Goal: Navigation & Orientation: Understand site structure

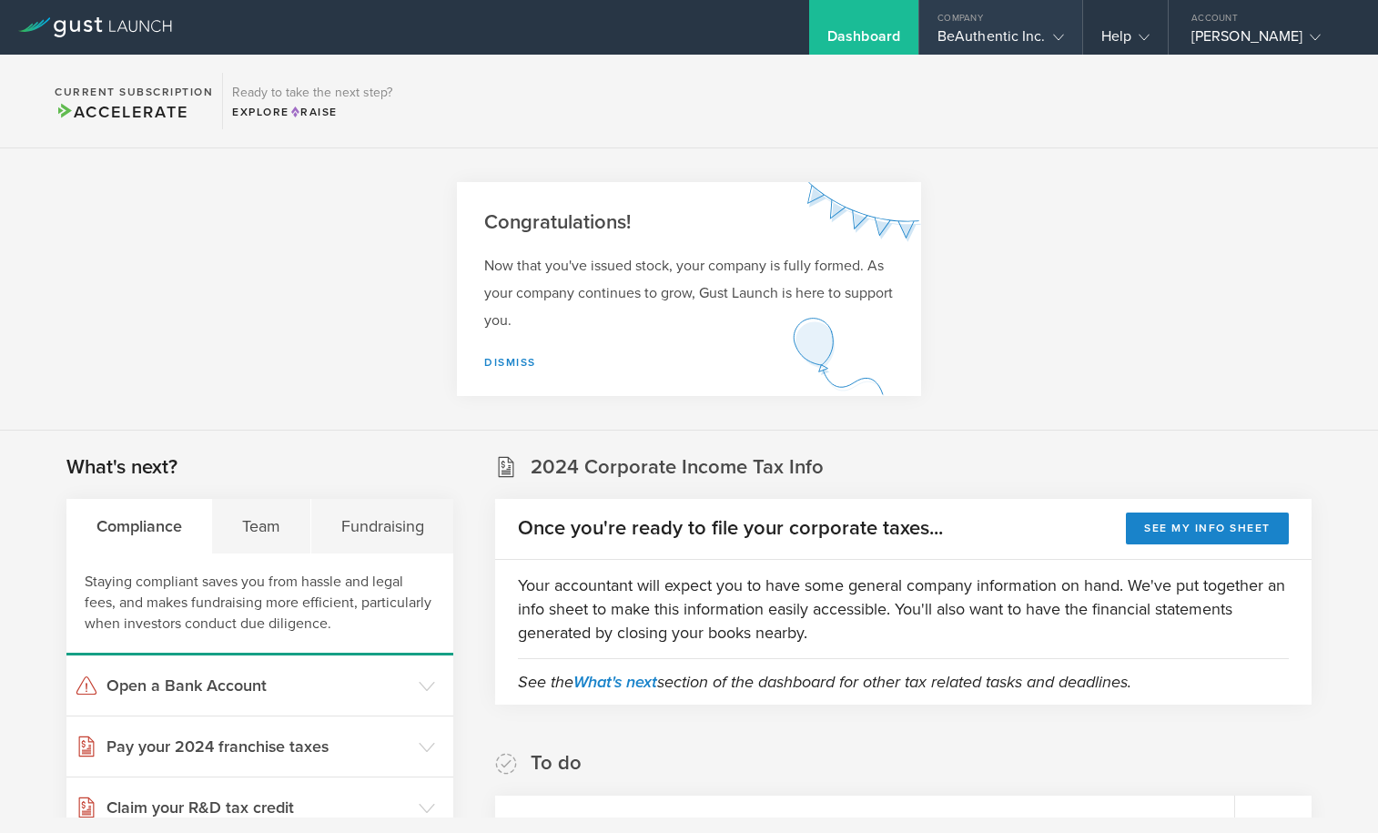
click at [1028, 27] on div "BeAuthentic Inc." at bounding box center [1000, 40] width 126 height 27
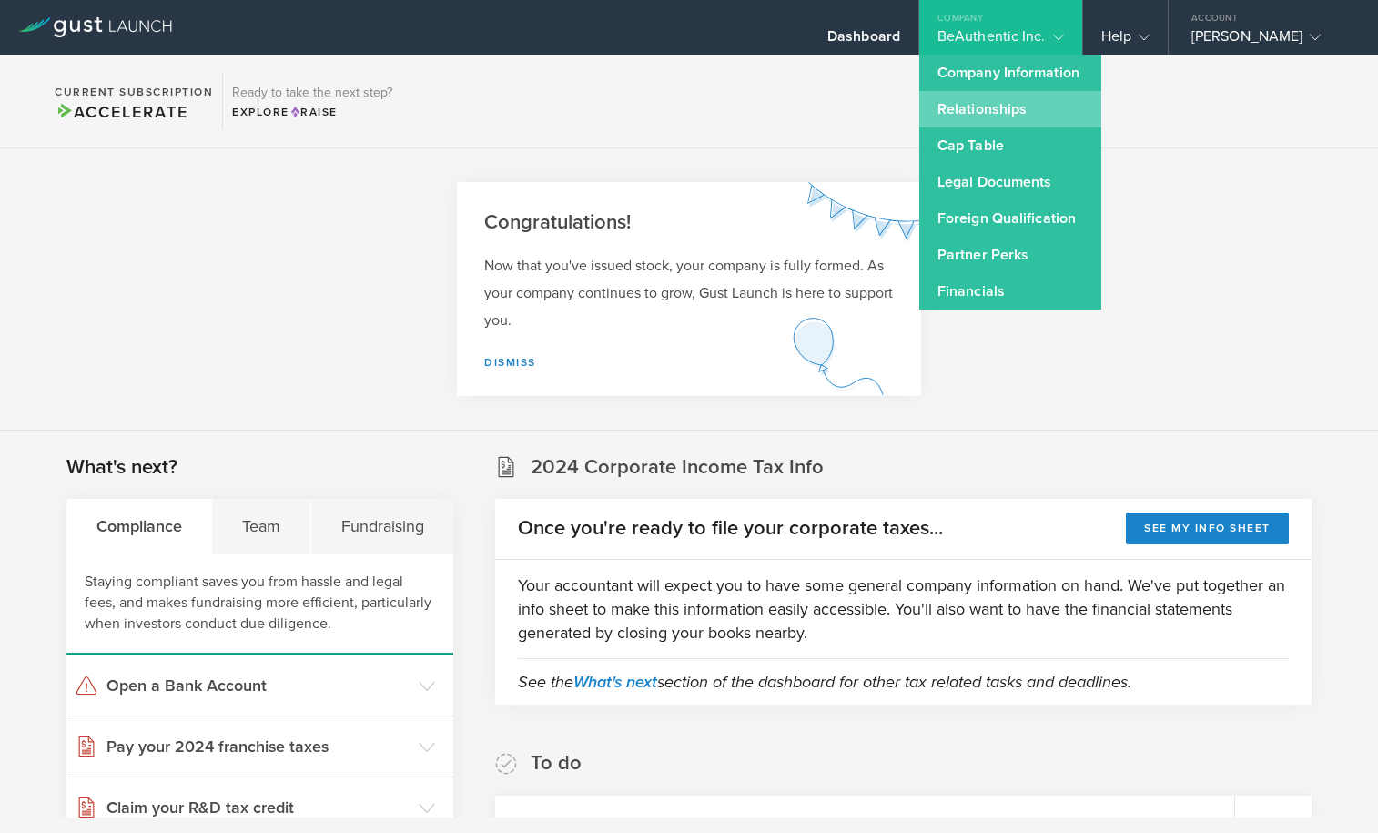
click at [997, 112] on link "Relationships" at bounding box center [1010, 109] width 182 height 36
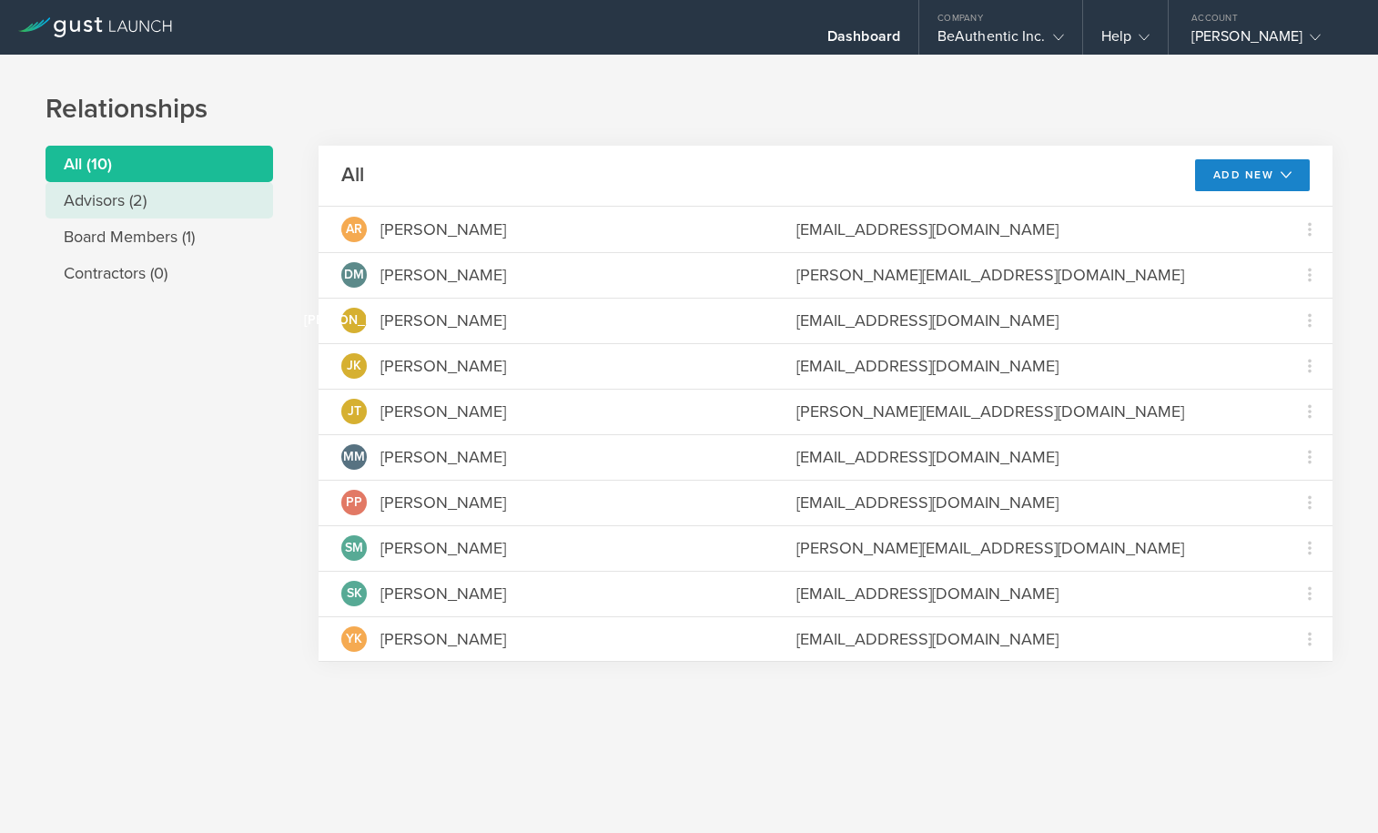
click at [178, 201] on li "Advisors (2)" at bounding box center [158, 200] width 227 height 36
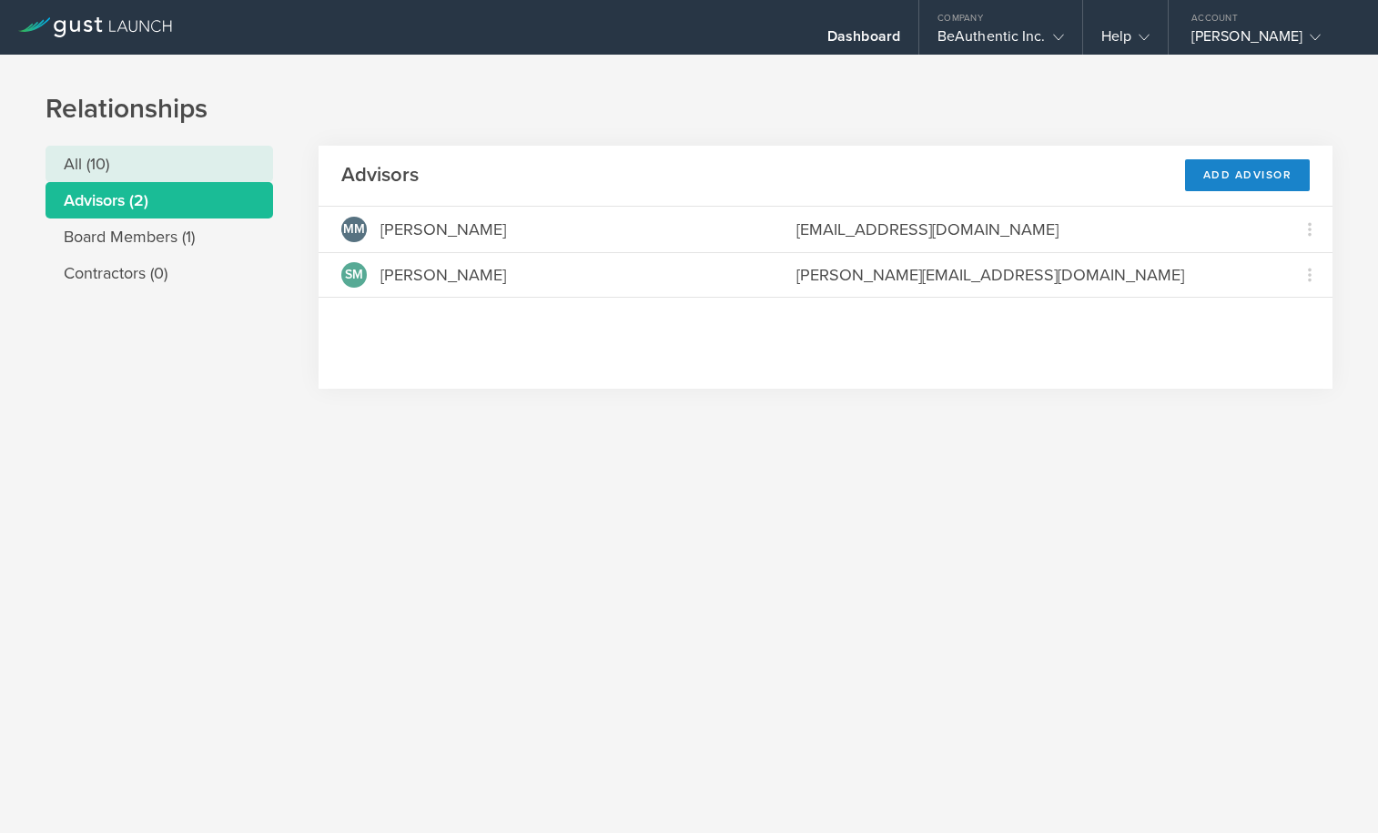
click at [199, 180] on li "All (10)" at bounding box center [158, 164] width 227 height 36
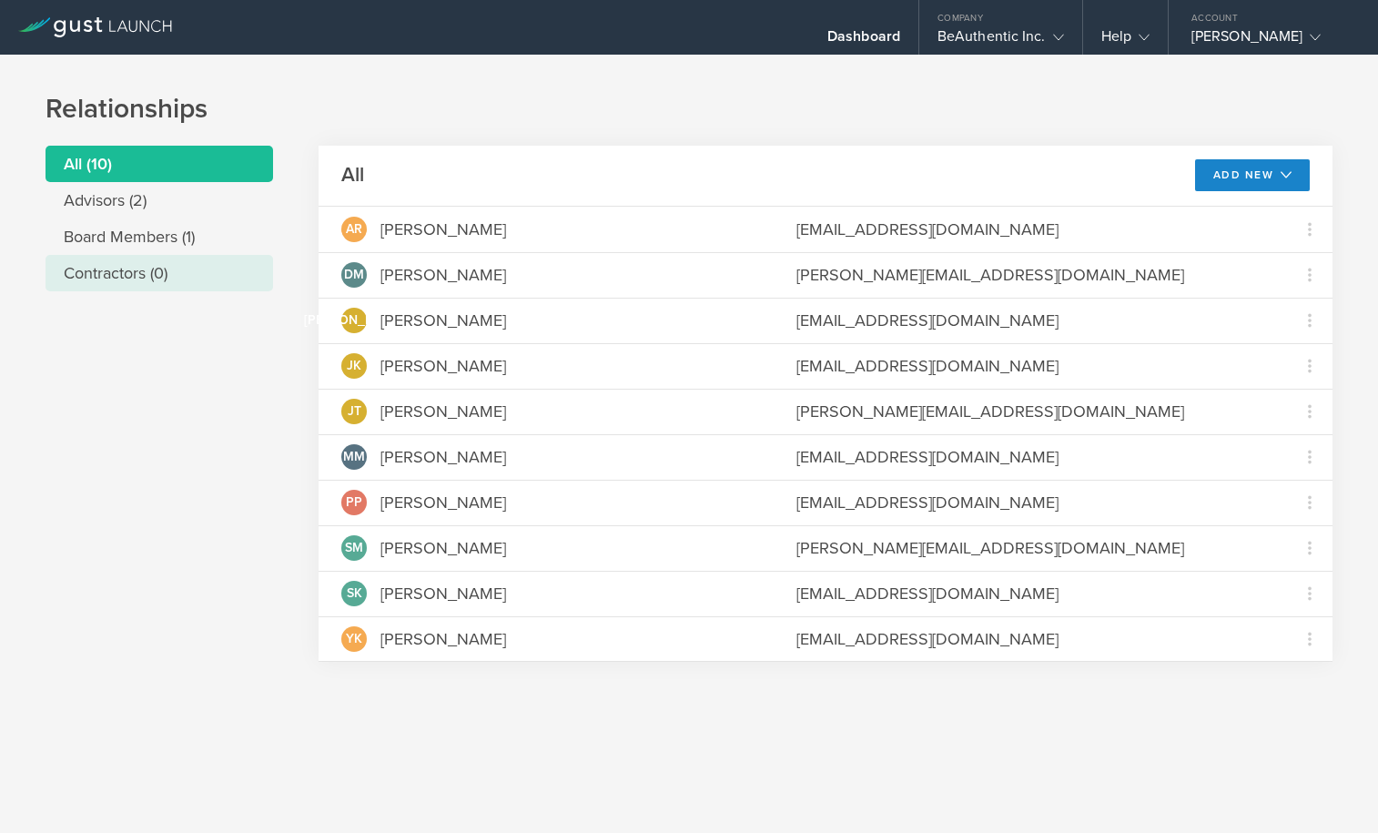
click at [169, 267] on li "Contractors (0)" at bounding box center [158, 273] width 227 height 36
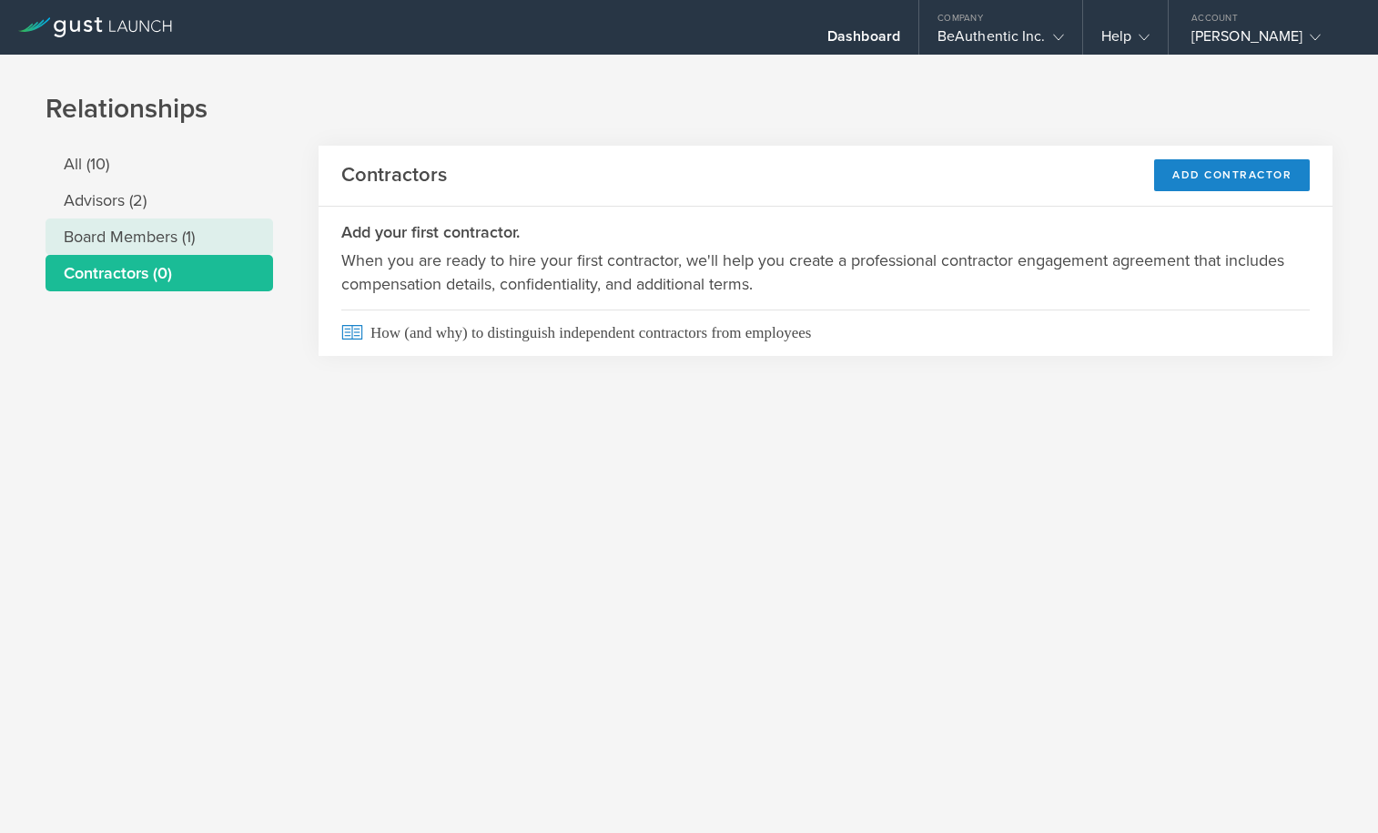
click at [190, 248] on li "Board Members (1)" at bounding box center [158, 236] width 227 height 36
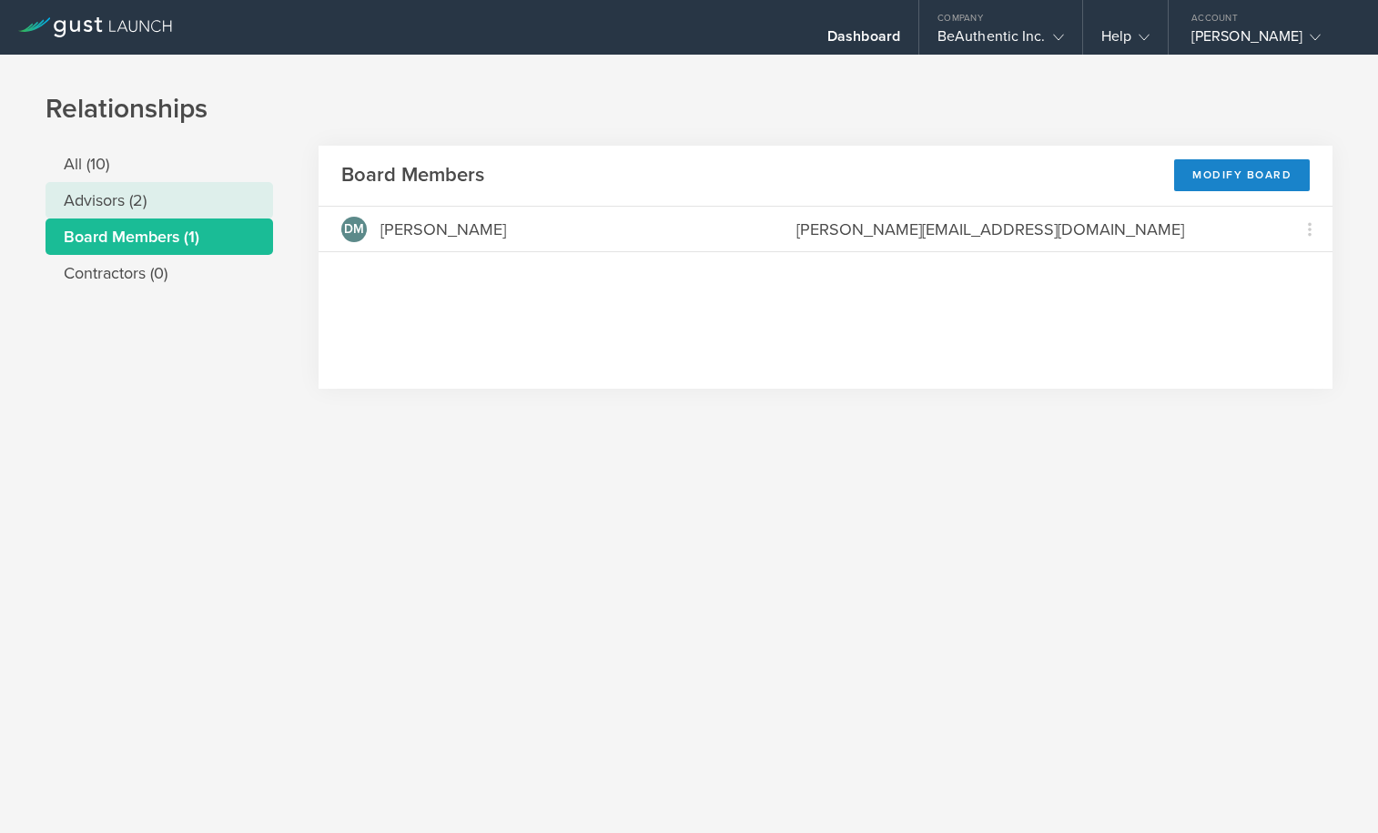
click at [190, 217] on li "Advisors (2)" at bounding box center [158, 200] width 227 height 36
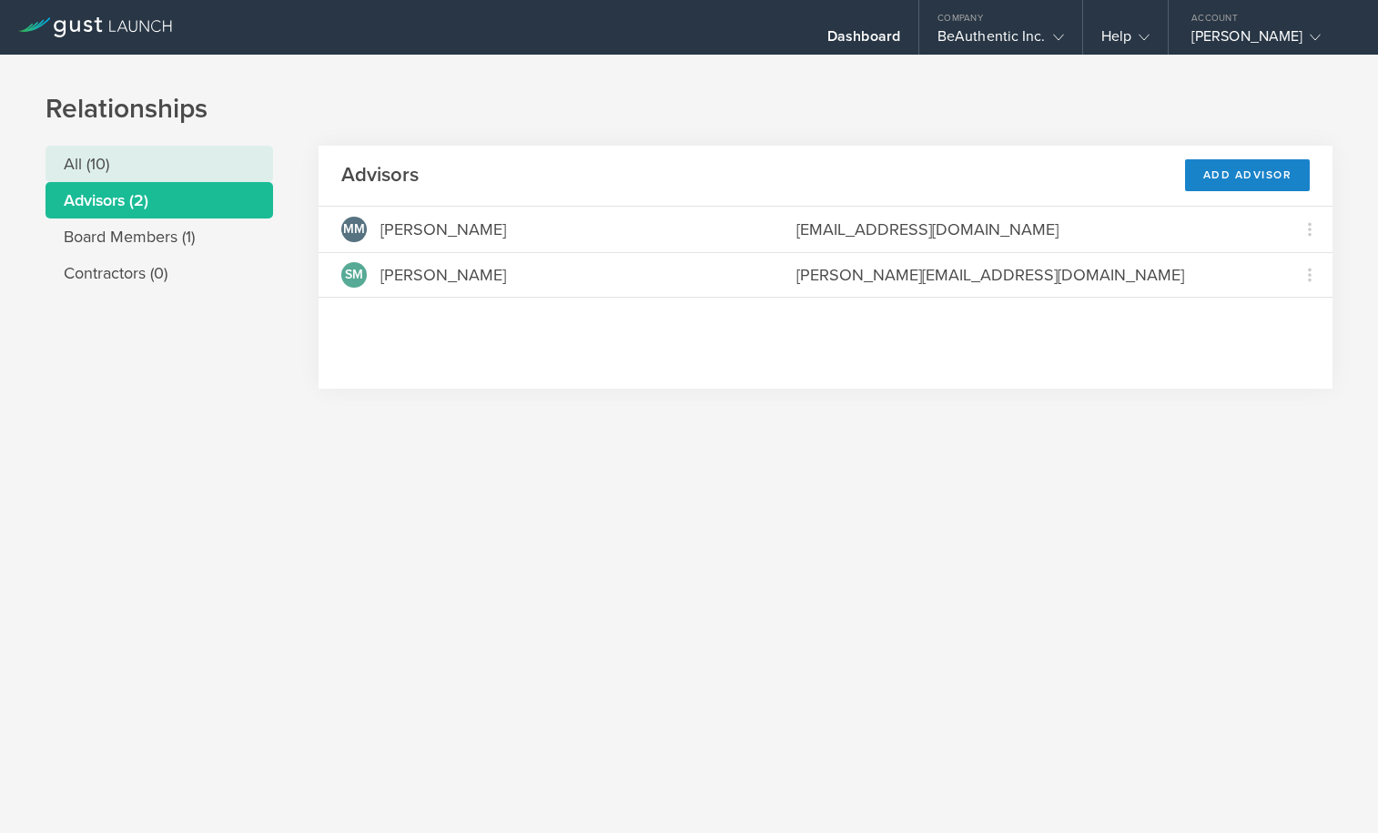
click at [207, 162] on li "All (10)" at bounding box center [158, 164] width 227 height 36
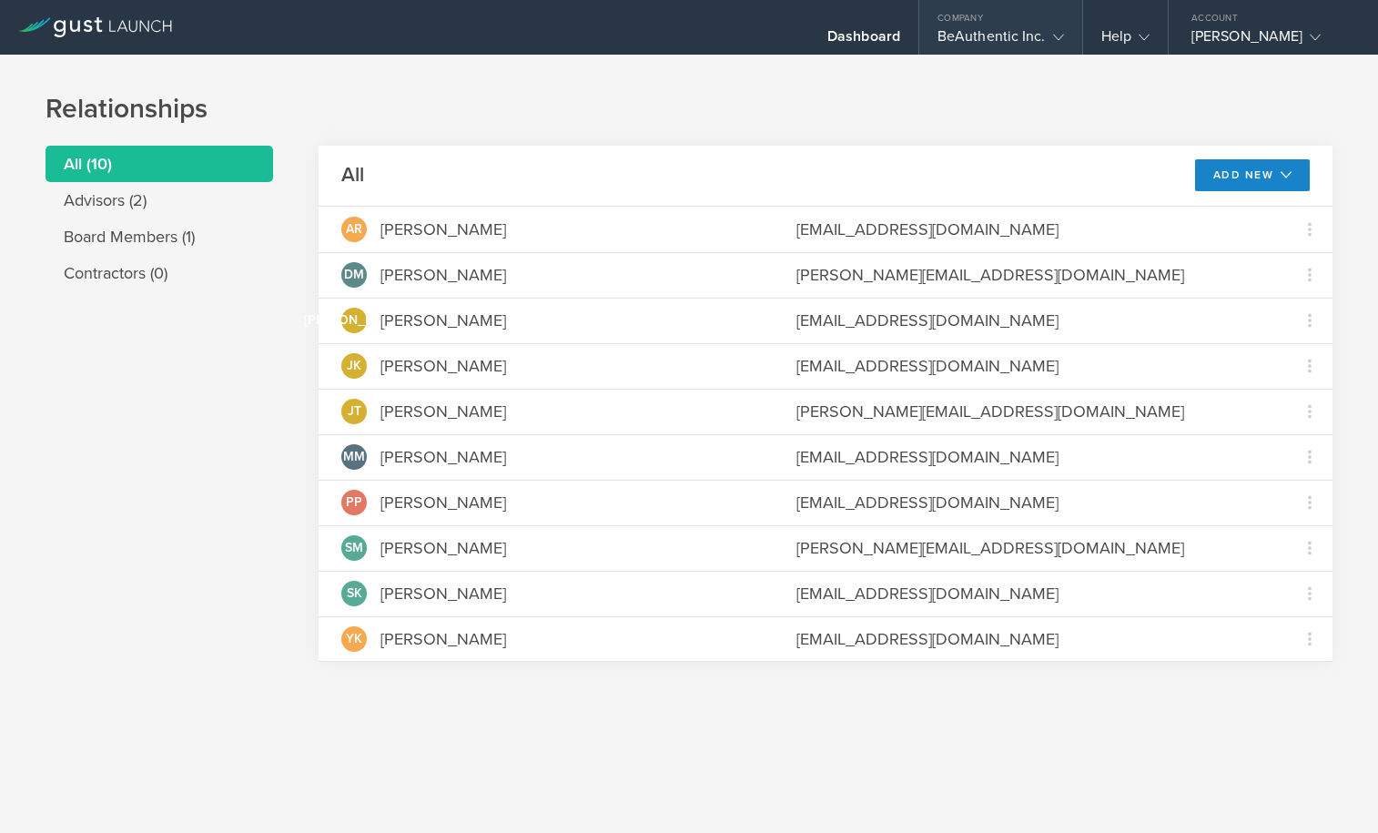
click at [1010, 38] on div "BeAuthentic Inc." at bounding box center [1000, 40] width 126 height 27
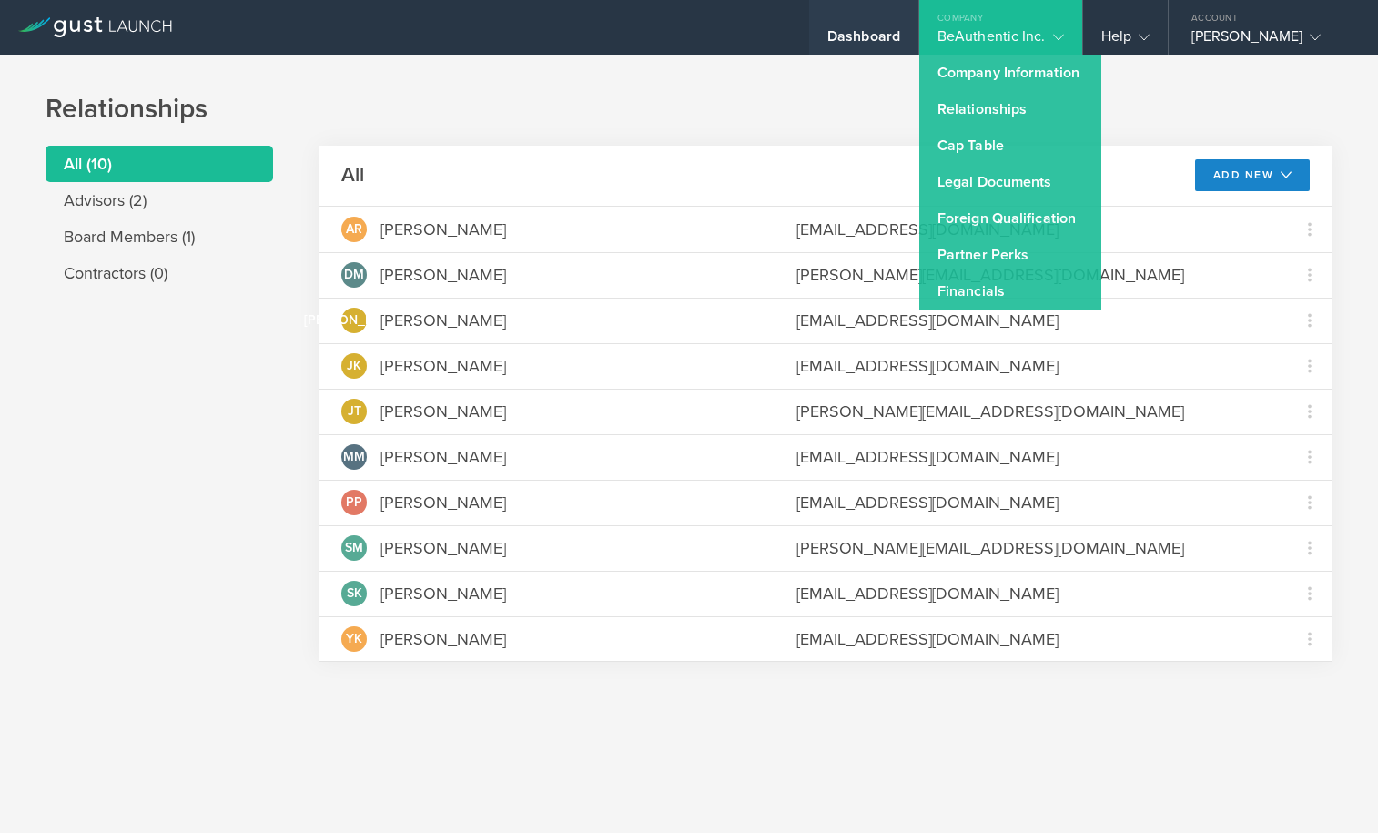
click at [872, 38] on div "Dashboard" at bounding box center [863, 40] width 73 height 27
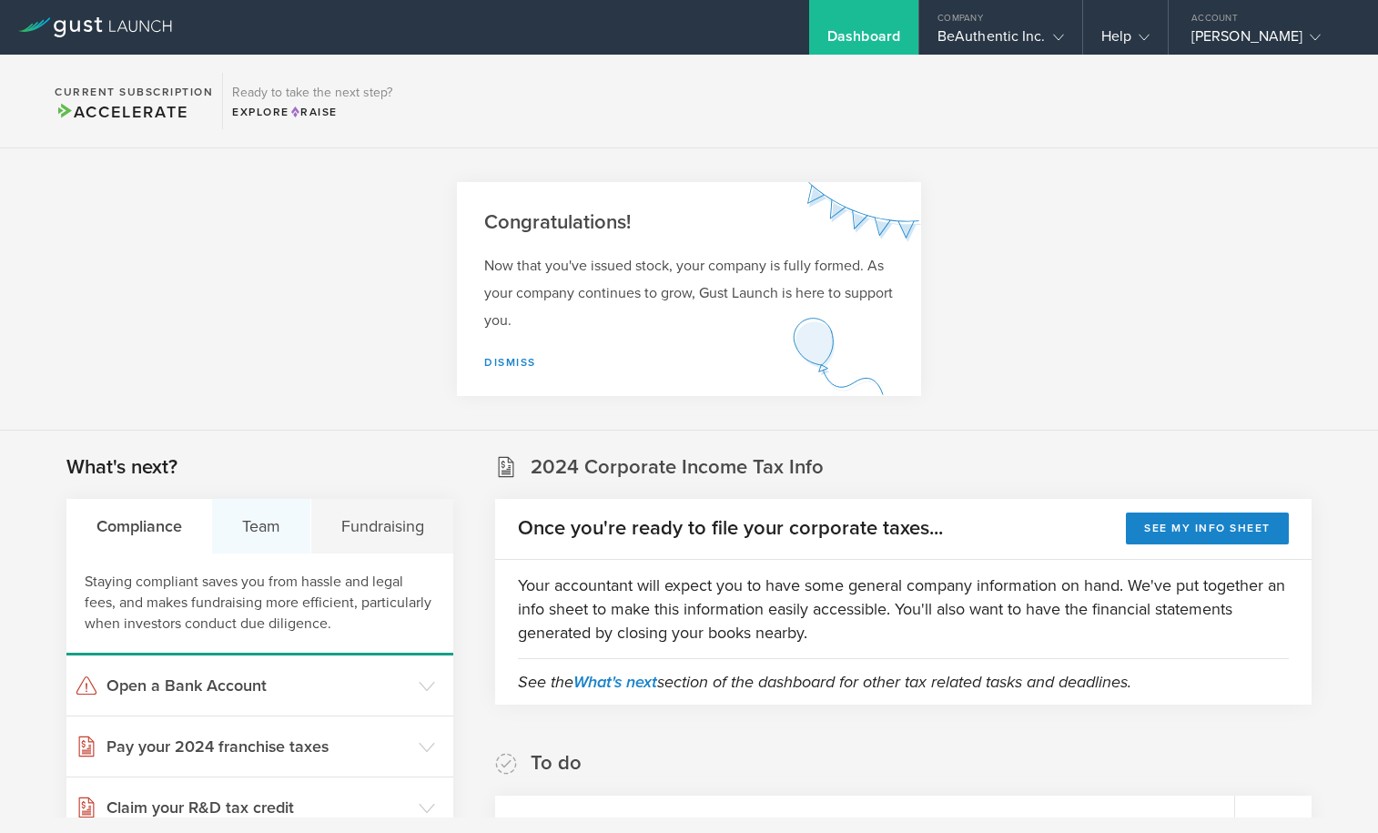
click at [266, 525] on div "Team" at bounding box center [261, 526] width 98 height 55
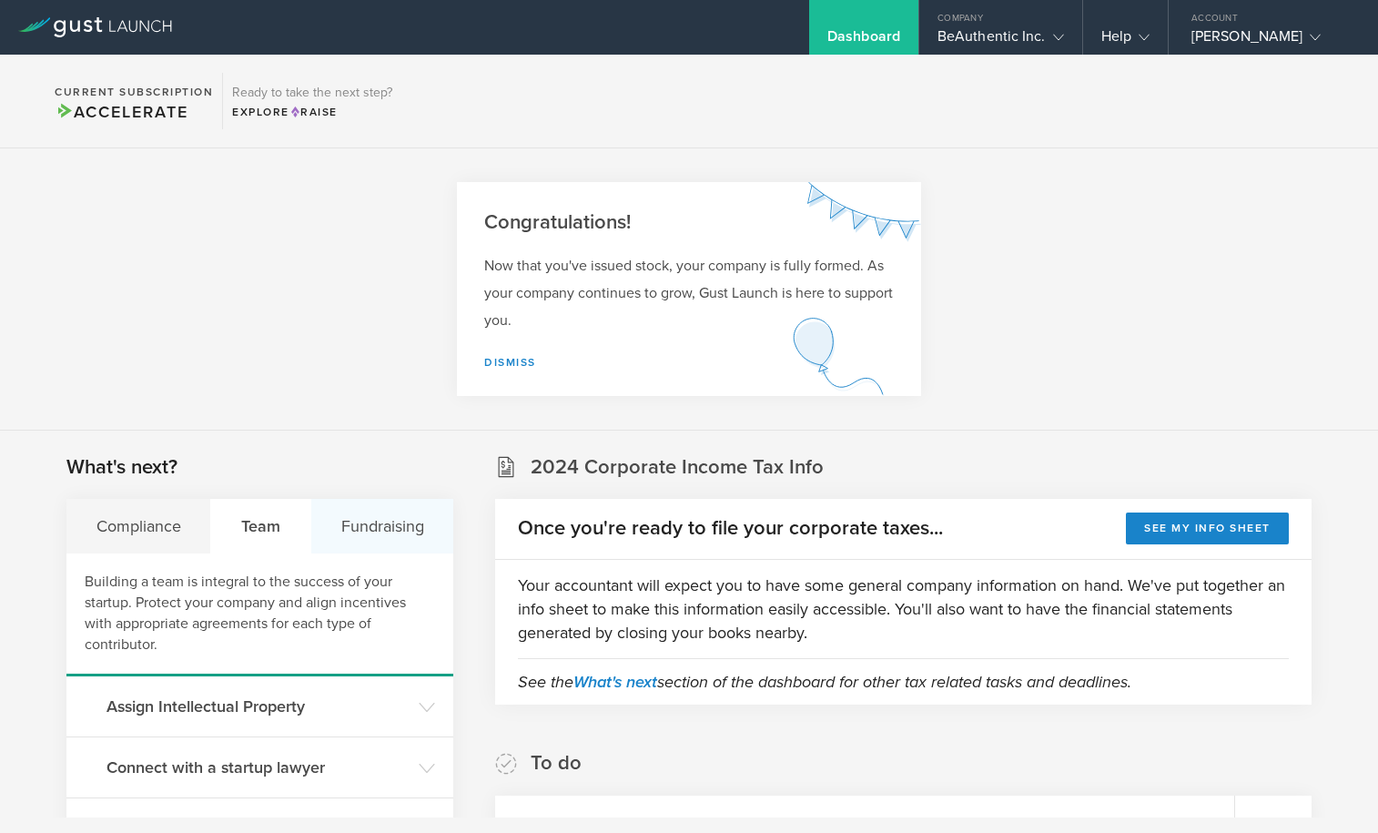
click at [381, 527] on div "Fundraising" at bounding box center [382, 526] width 142 height 55
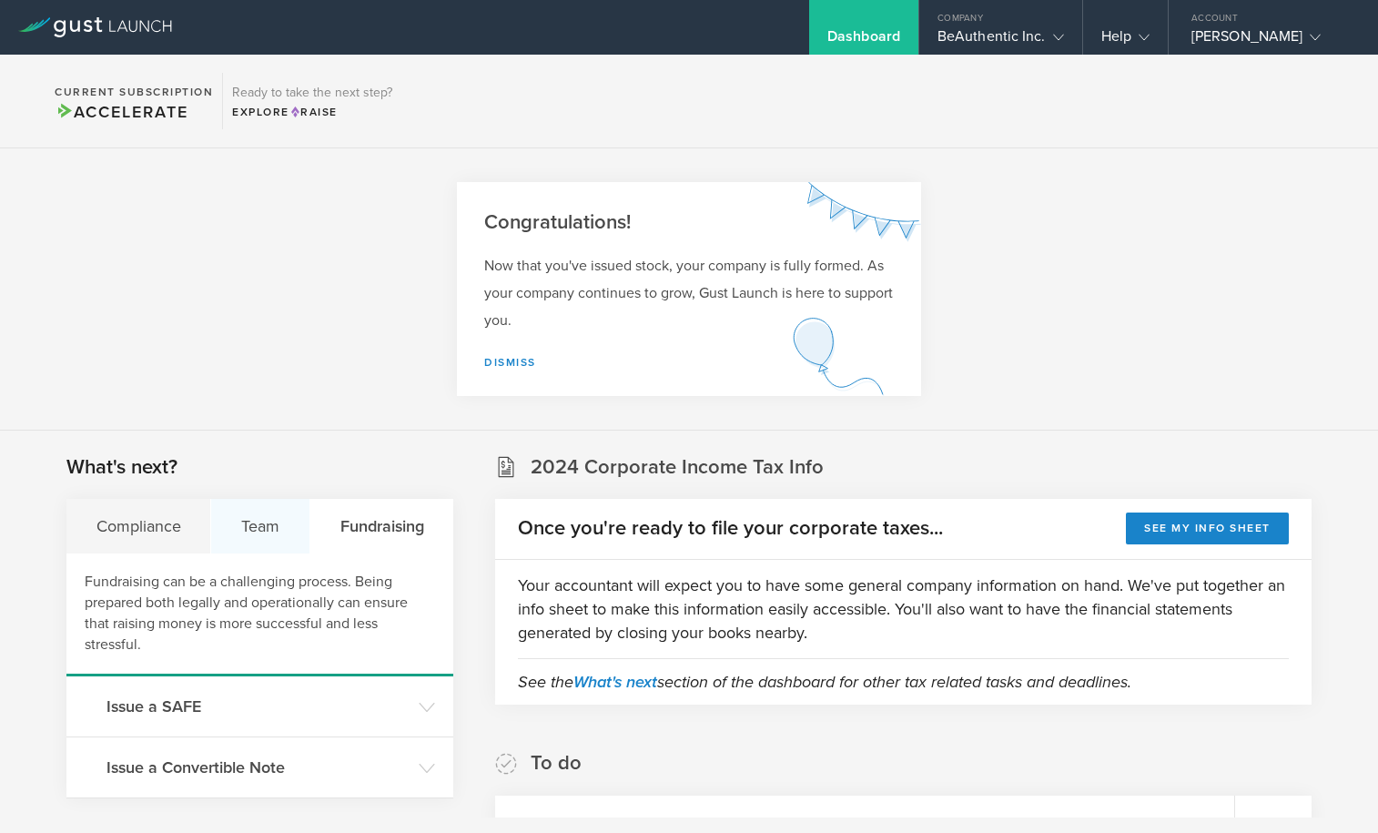
click at [245, 518] on div "Team" at bounding box center [260, 526] width 98 height 55
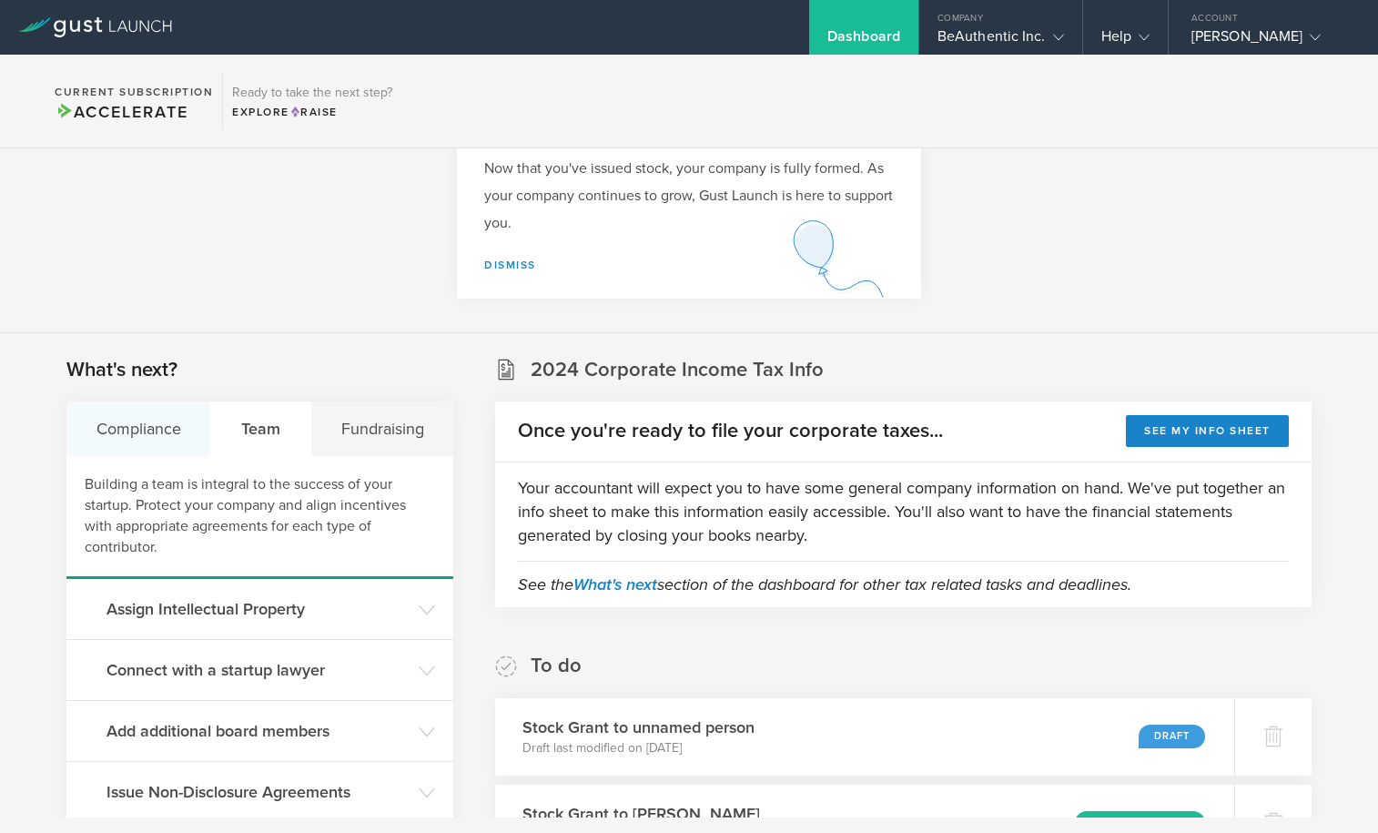
click at [142, 447] on div "Compliance" at bounding box center [138, 428] width 145 height 55
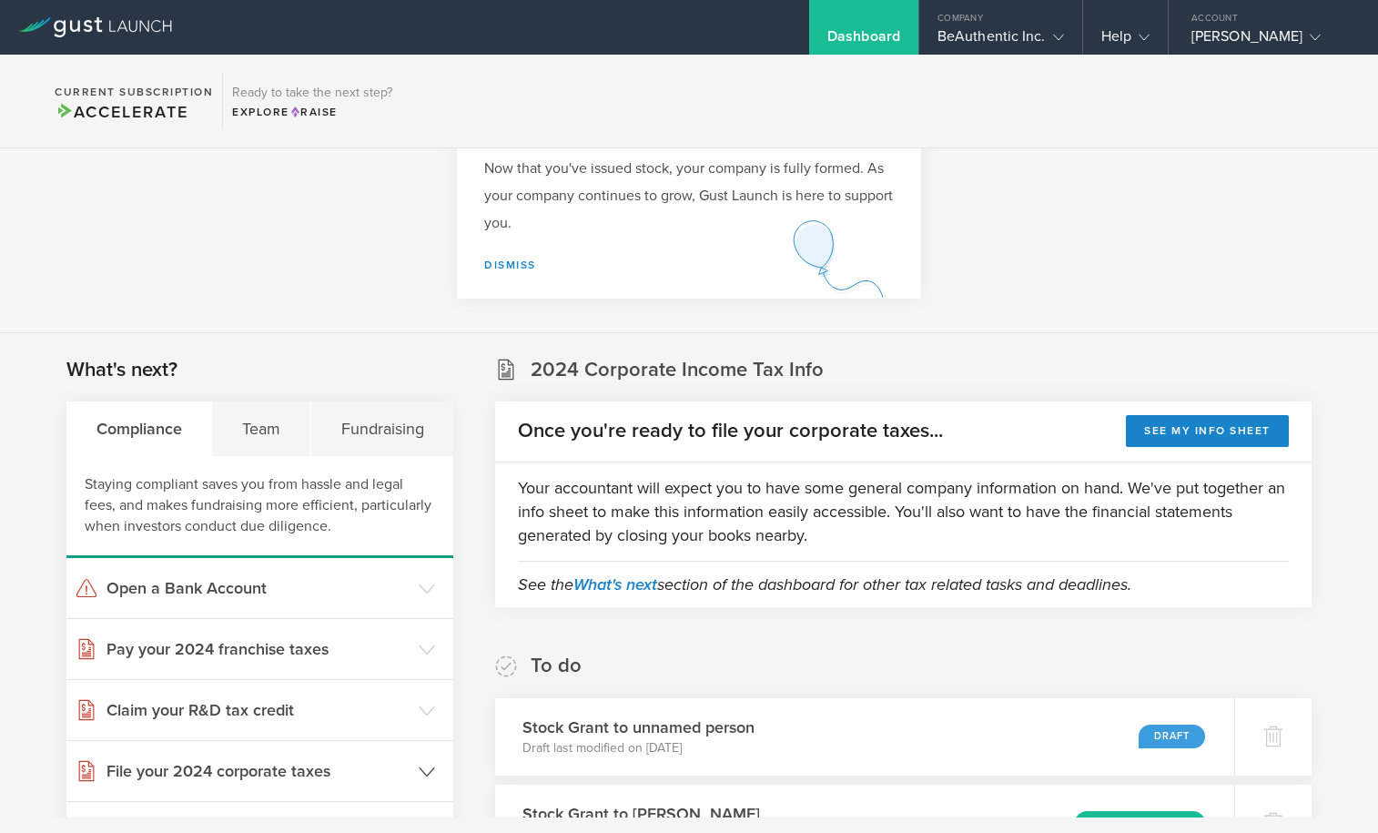
scroll to position [435, 0]
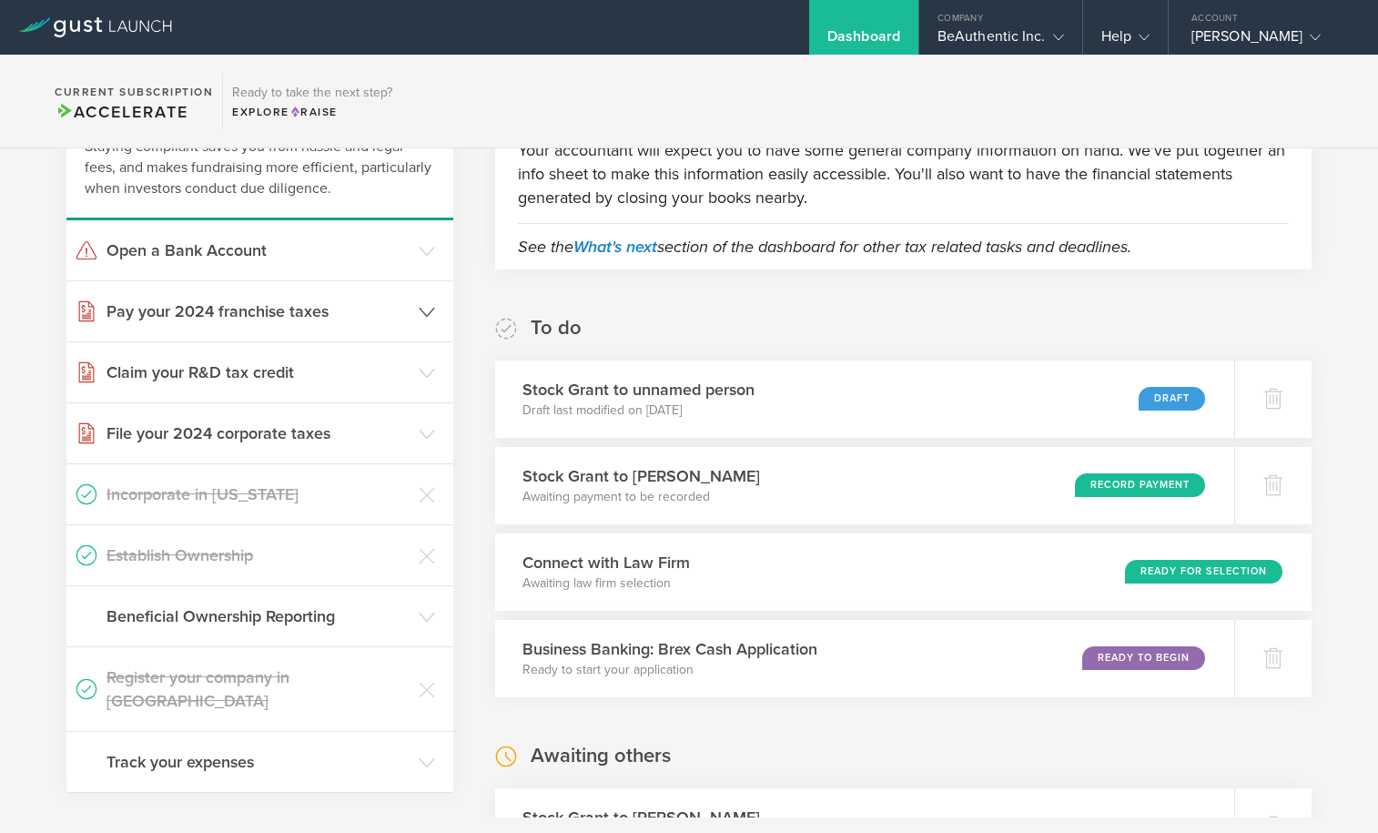
click at [425, 304] on icon at bounding box center [427, 312] width 16 height 16
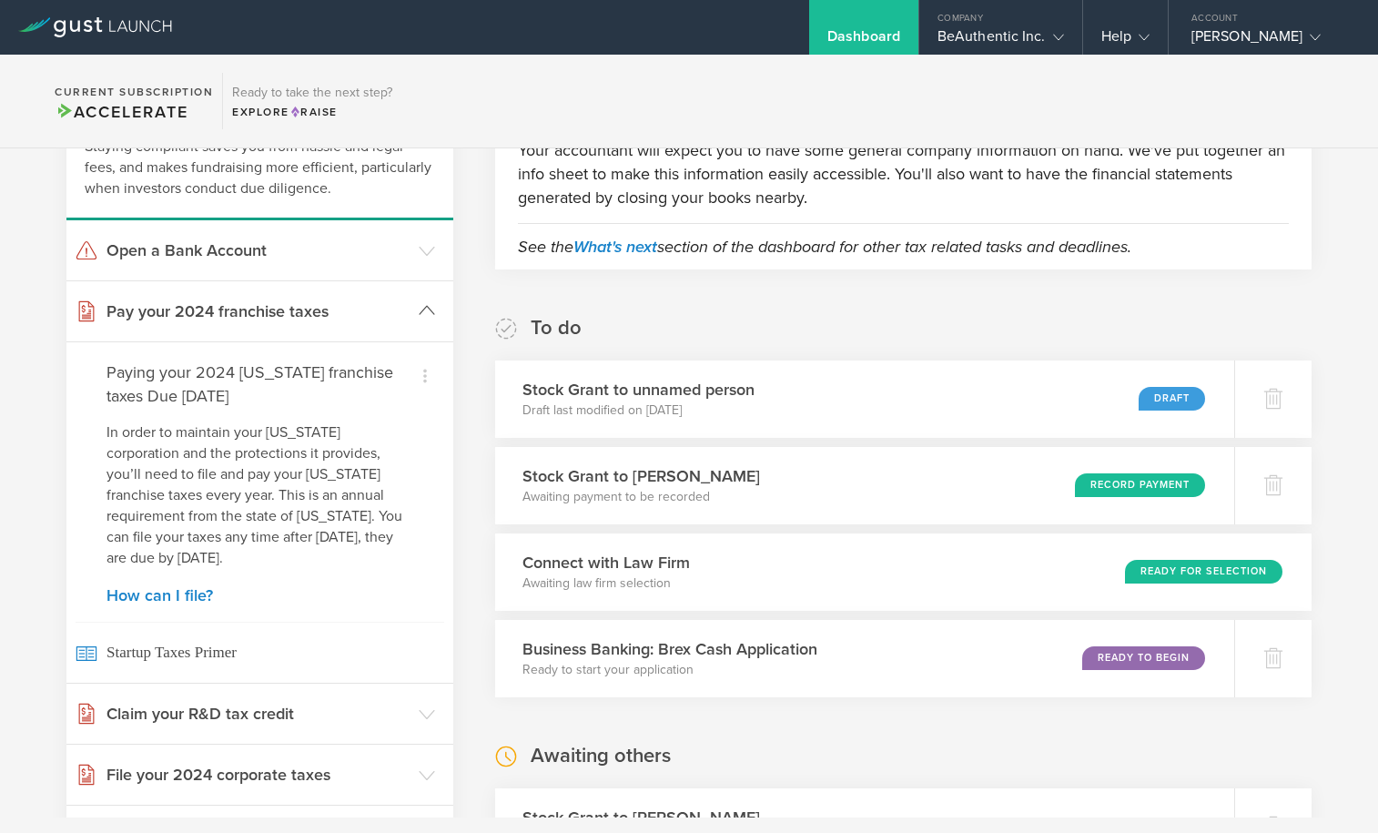
click at [425, 304] on icon at bounding box center [427, 310] width 16 height 16
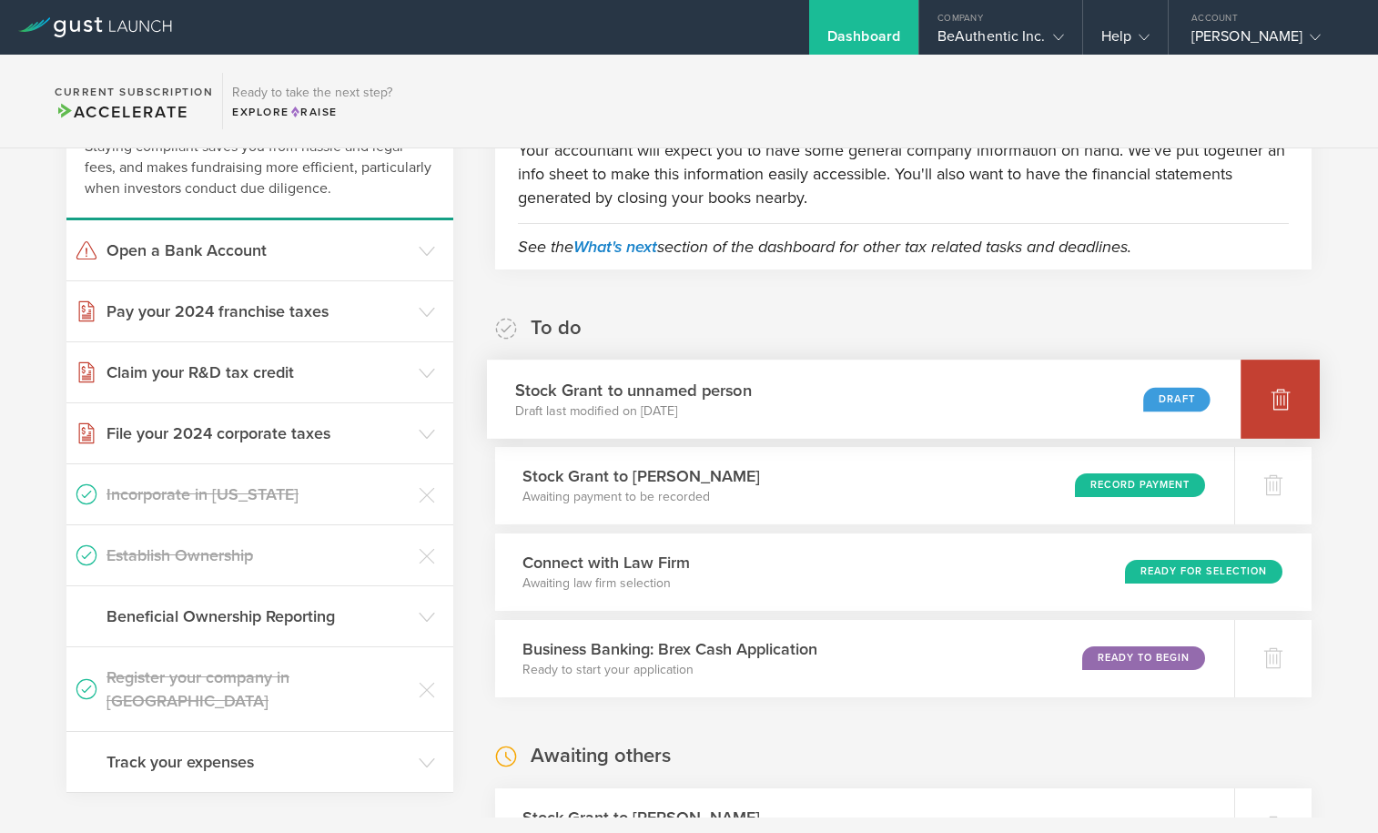
click at [1248, 397] on div at bounding box center [1279, 398] width 79 height 79
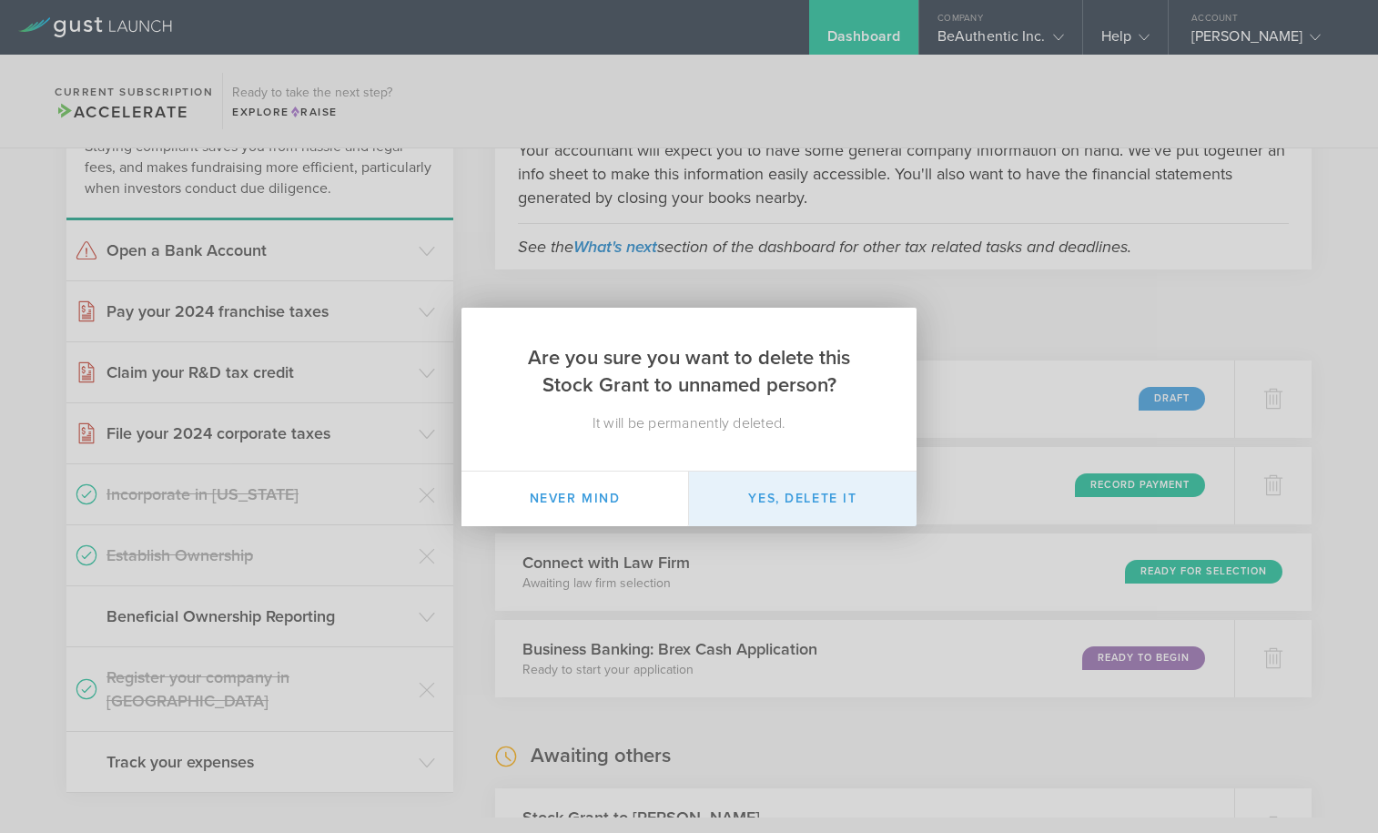
click at [753, 501] on button "Yes, delete it" at bounding box center [802, 498] width 227 height 55
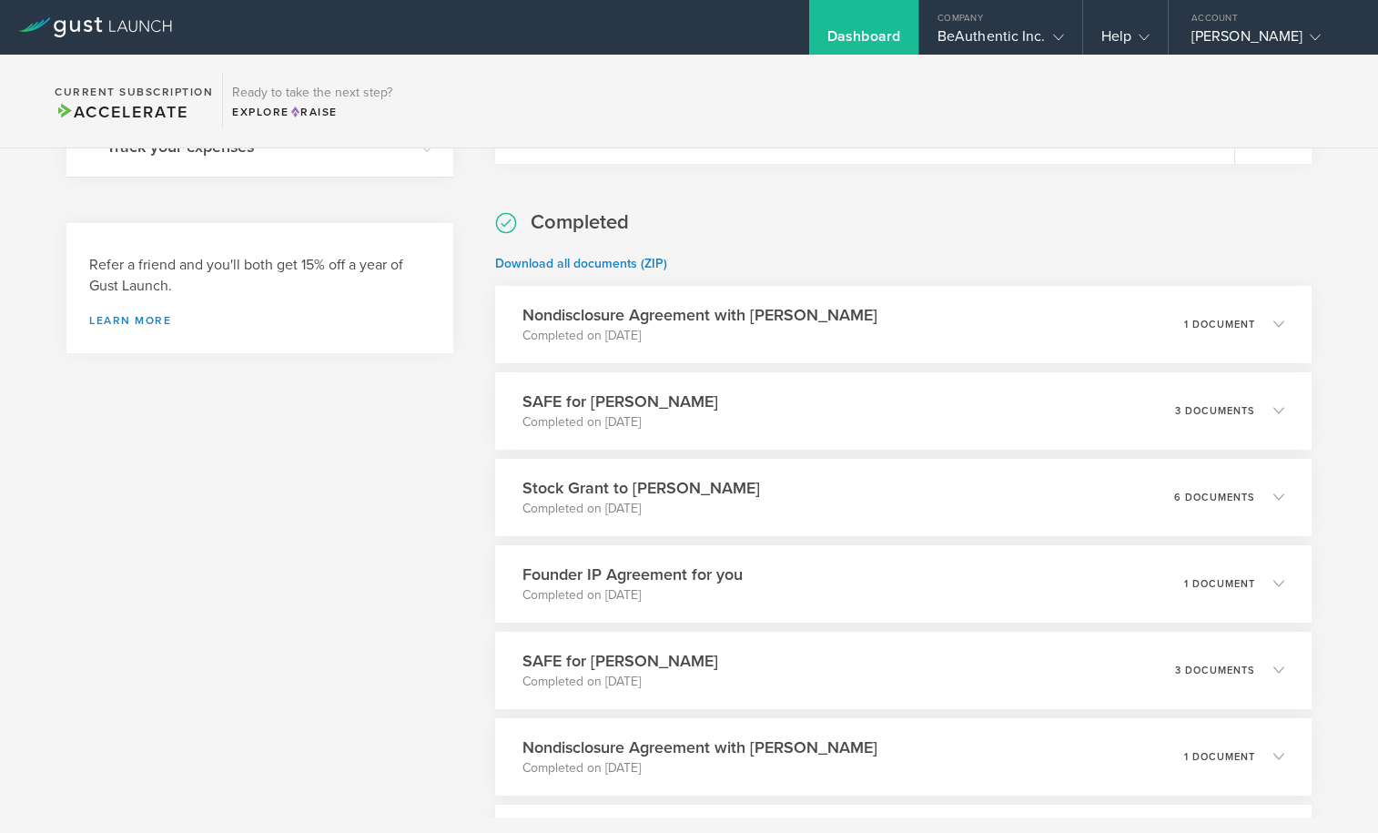
scroll to position [1060, 0]
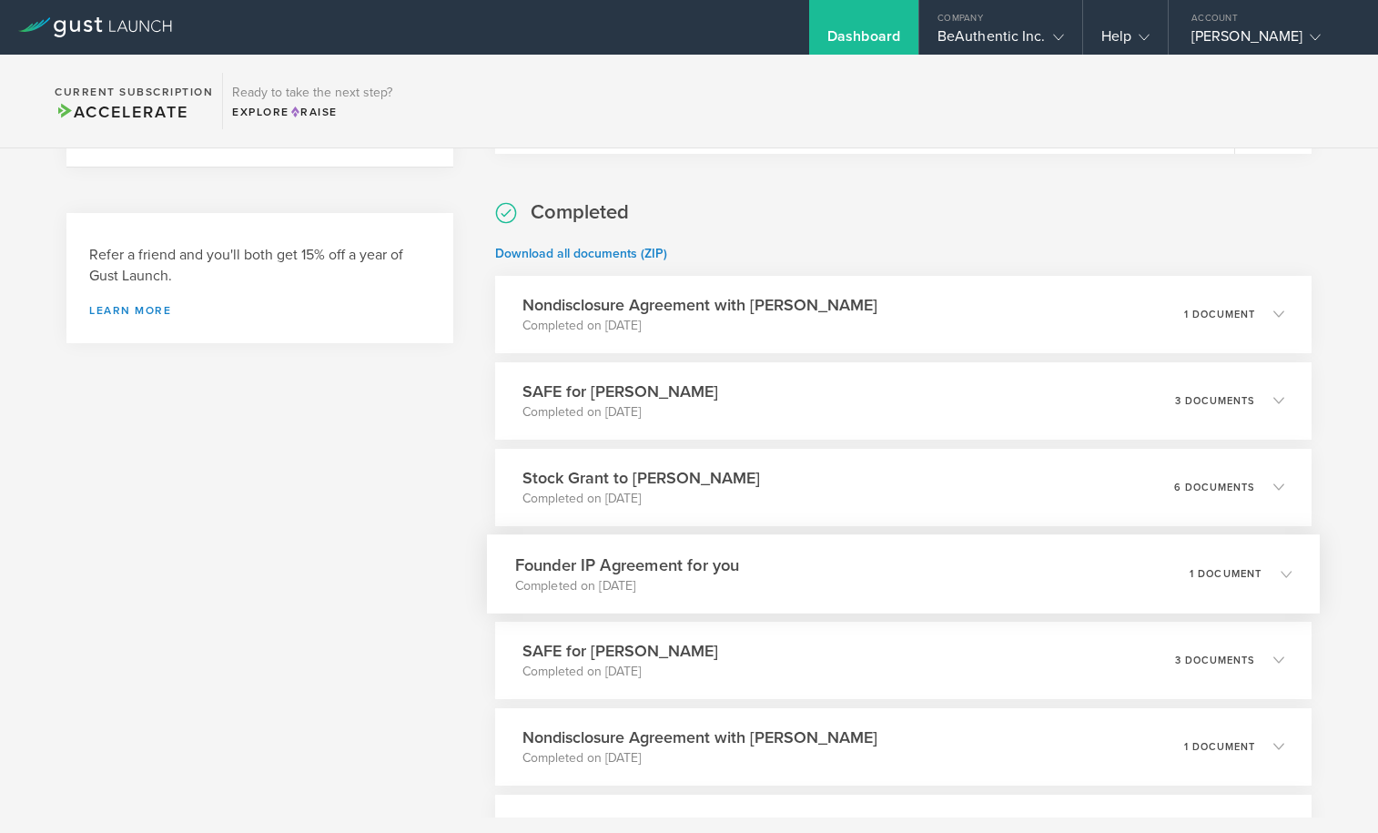
click at [1242, 581] on div "1 document" at bounding box center [1240, 573] width 102 height 31
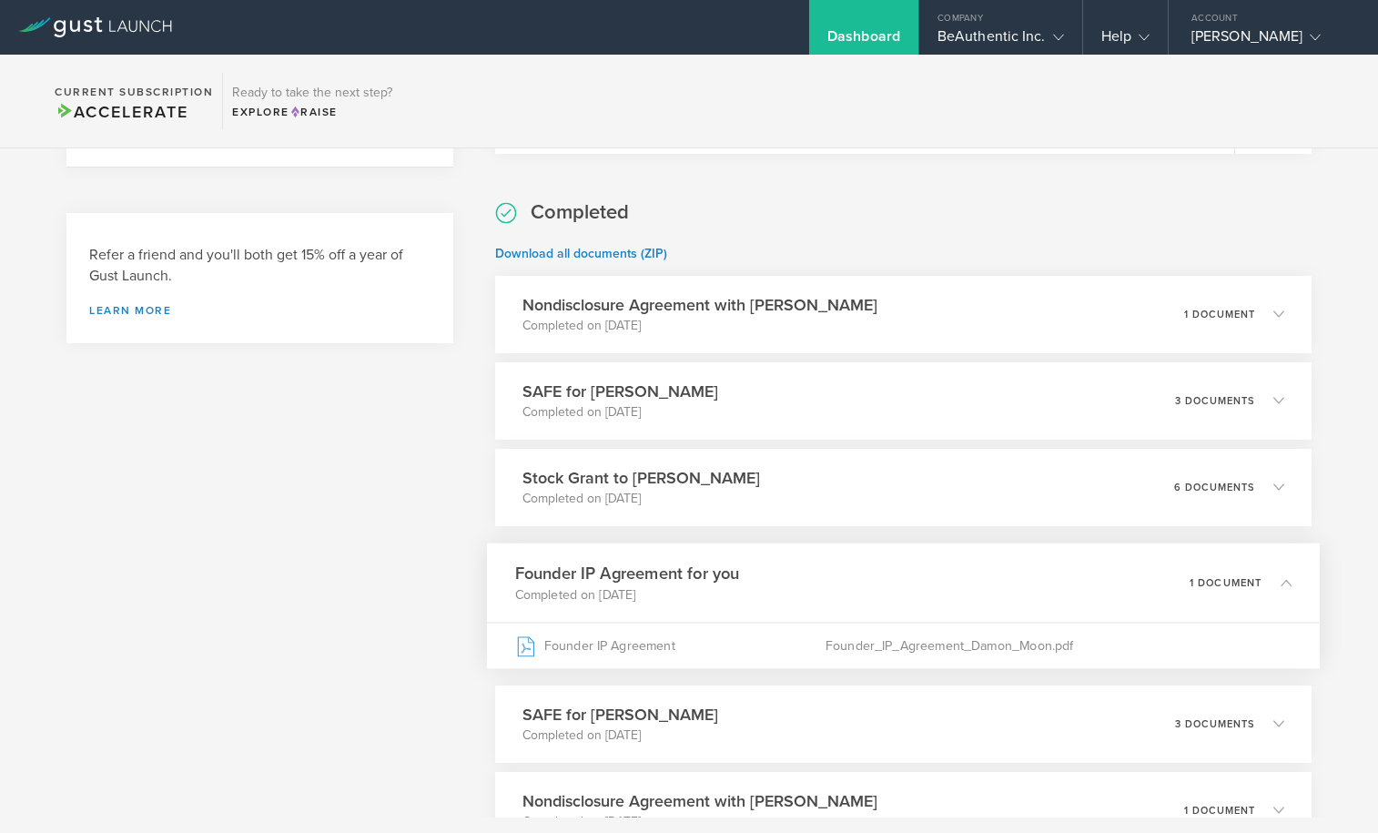
click at [1242, 581] on p "1 document" at bounding box center [1225, 582] width 73 height 10
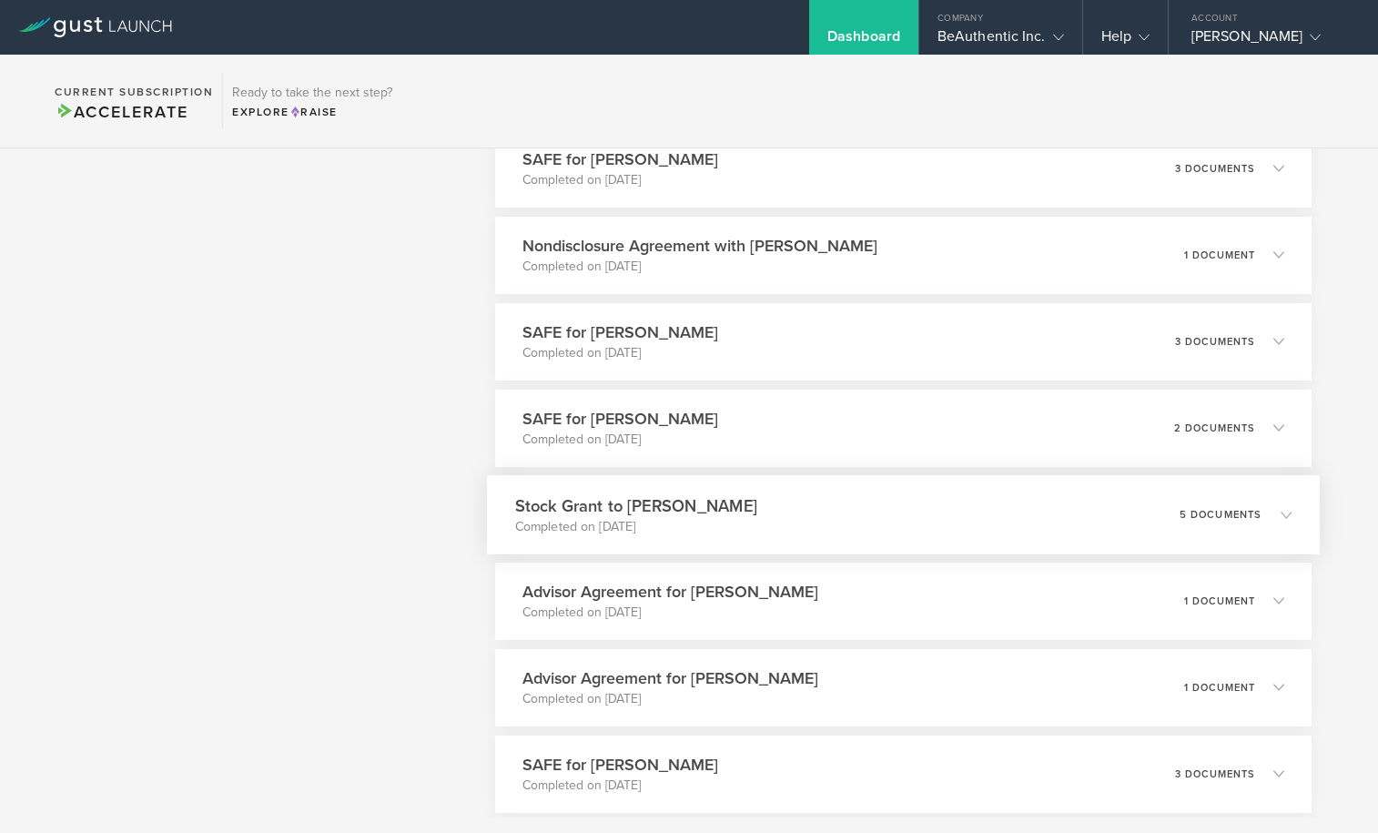
scroll to position [1552, 0]
click at [1204, 603] on p "1 document" at bounding box center [1225, 599] width 73 height 10
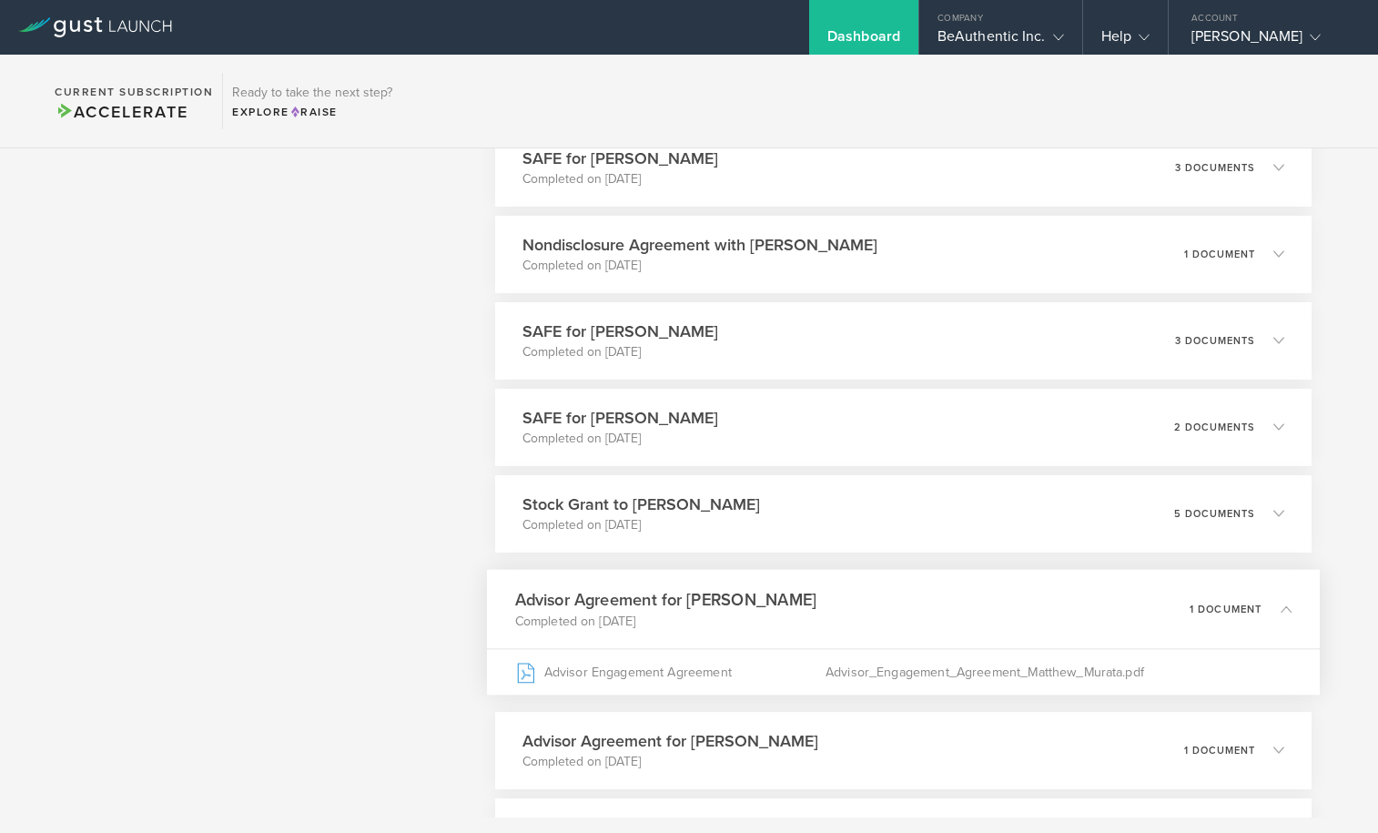
click at [1204, 603] on p "1 document" at bounding box center [1225, 608] width 73 height 10
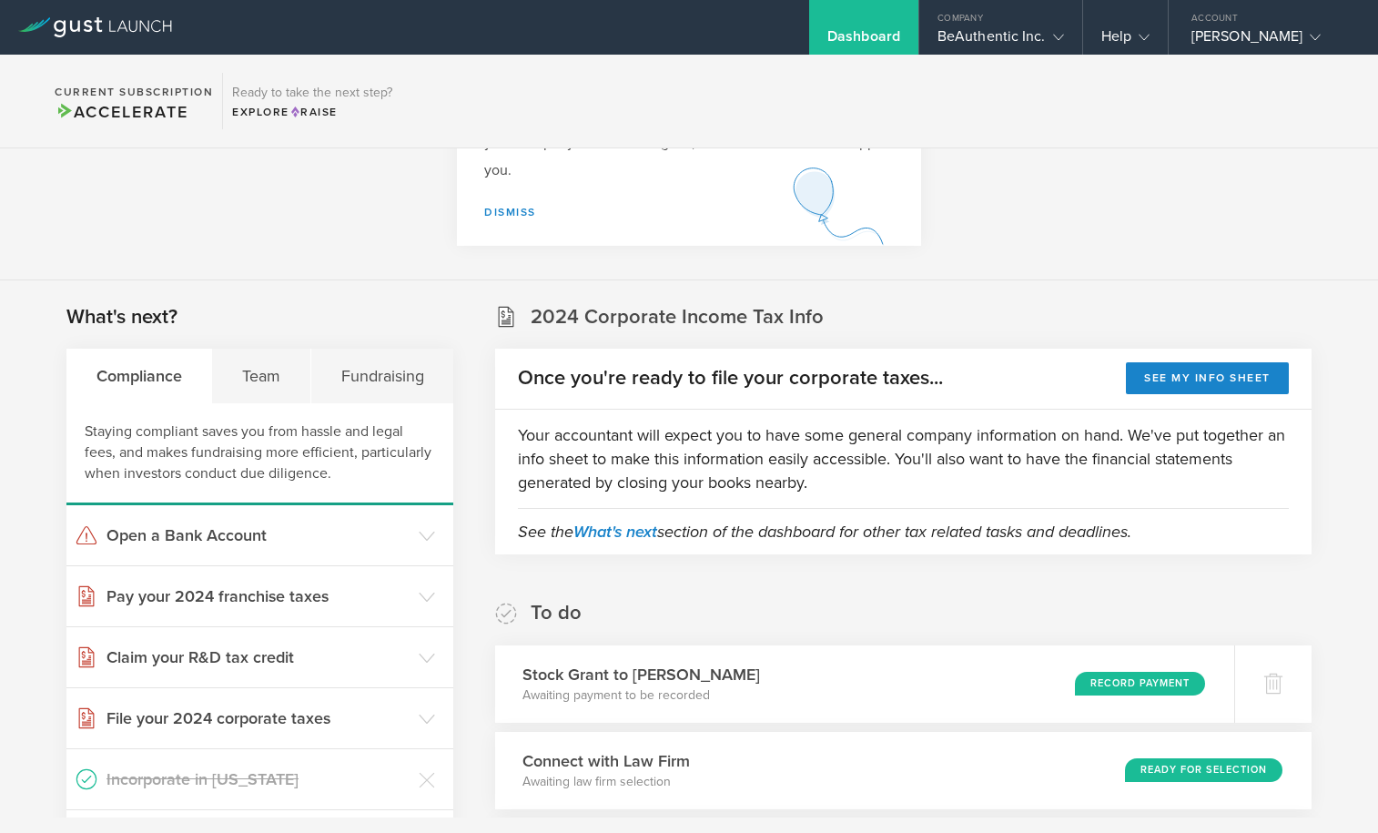
scroll to position [149, 0]
